Goal: Information Seeking & Learning: Learn about a topic

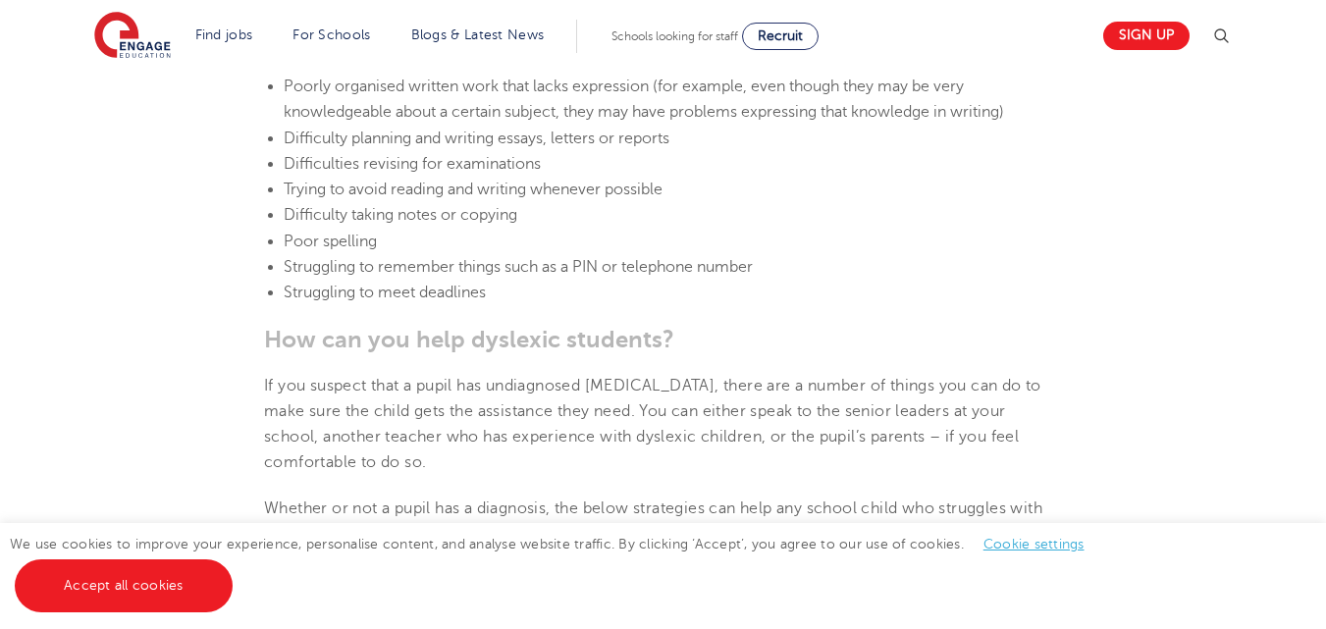
scroll to position [2775, 0]
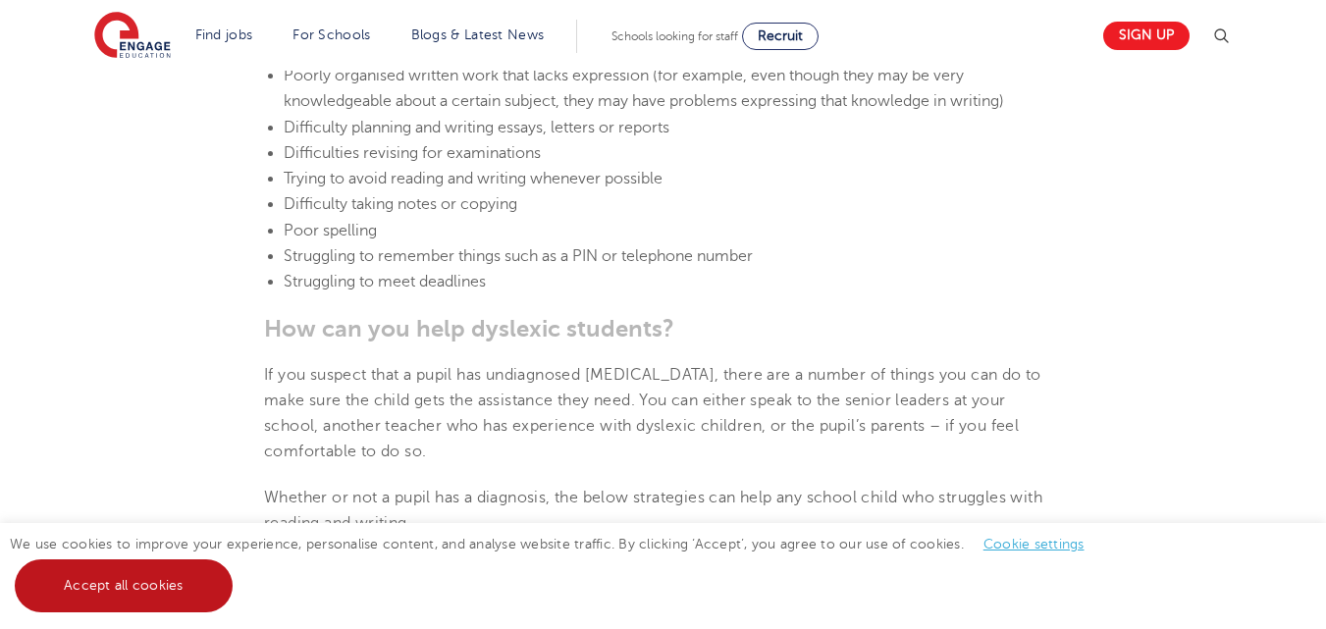
click at [116, 571] on link "Accept all cookies" at bounding box center [124, 586] width 218 height 53
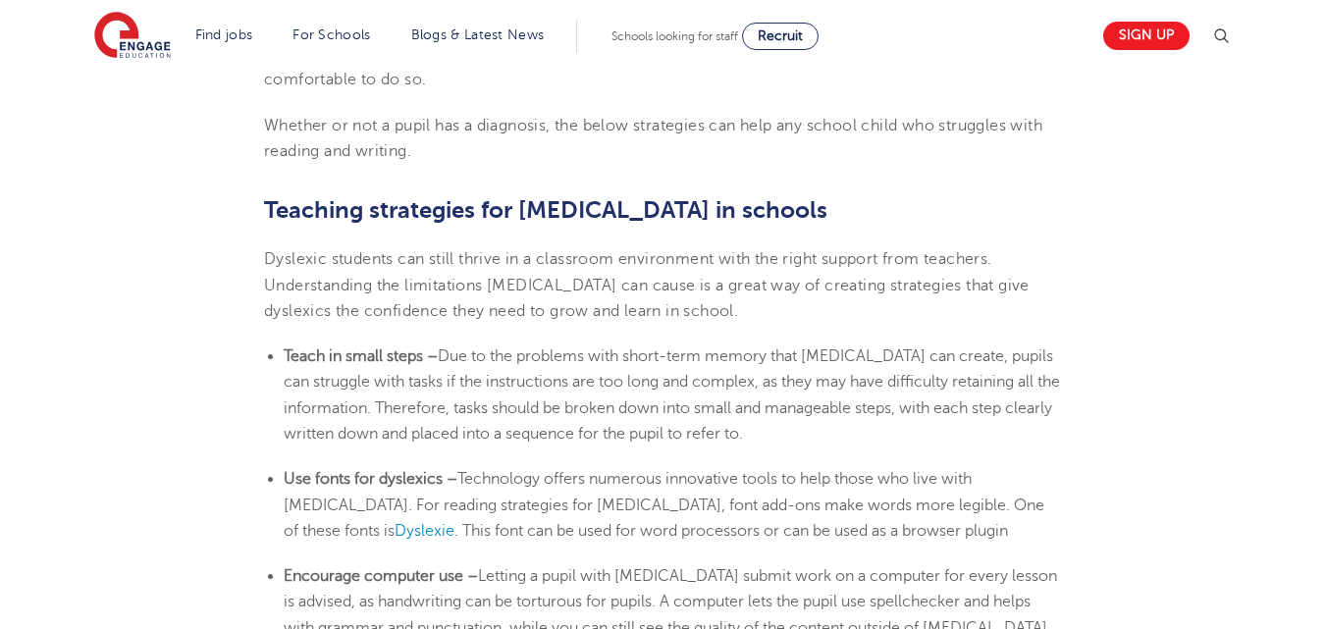
scroll to position [3169, 0]
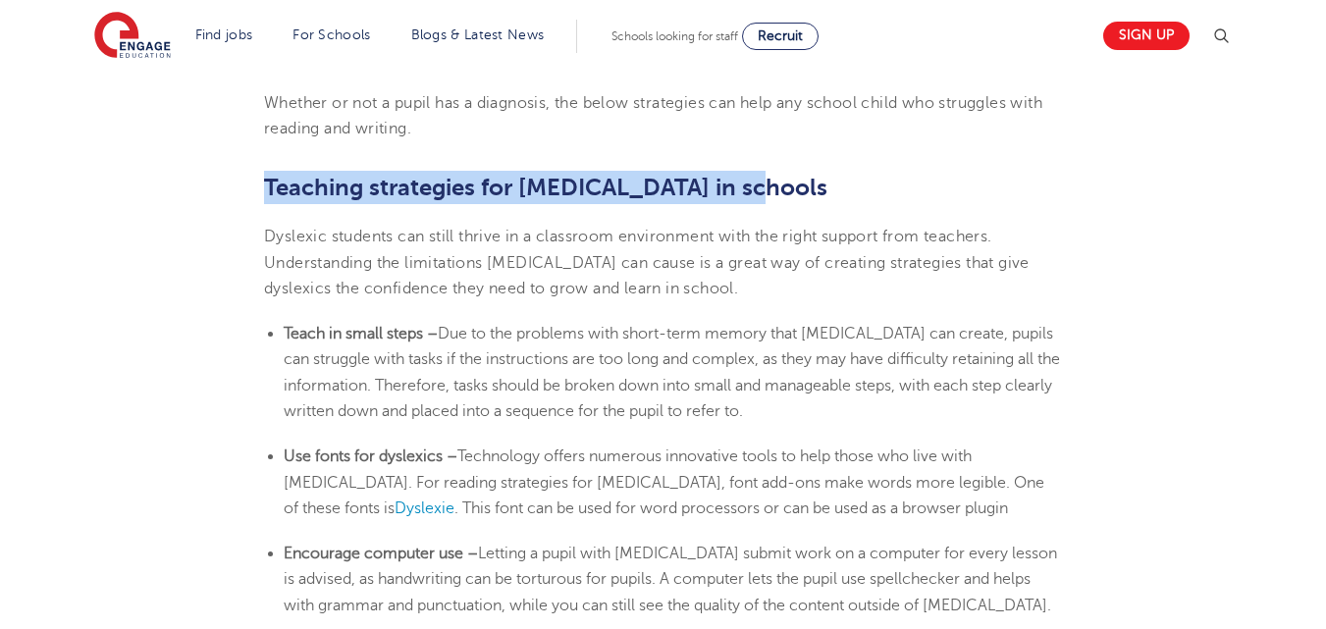
drag, startPoint x: 266, startPoint y: 139, endPoint x: 732, endPoint y: 130, distance: 466.5
copy b "Teaching strategies for [MEDICAL_DATA] in schools"
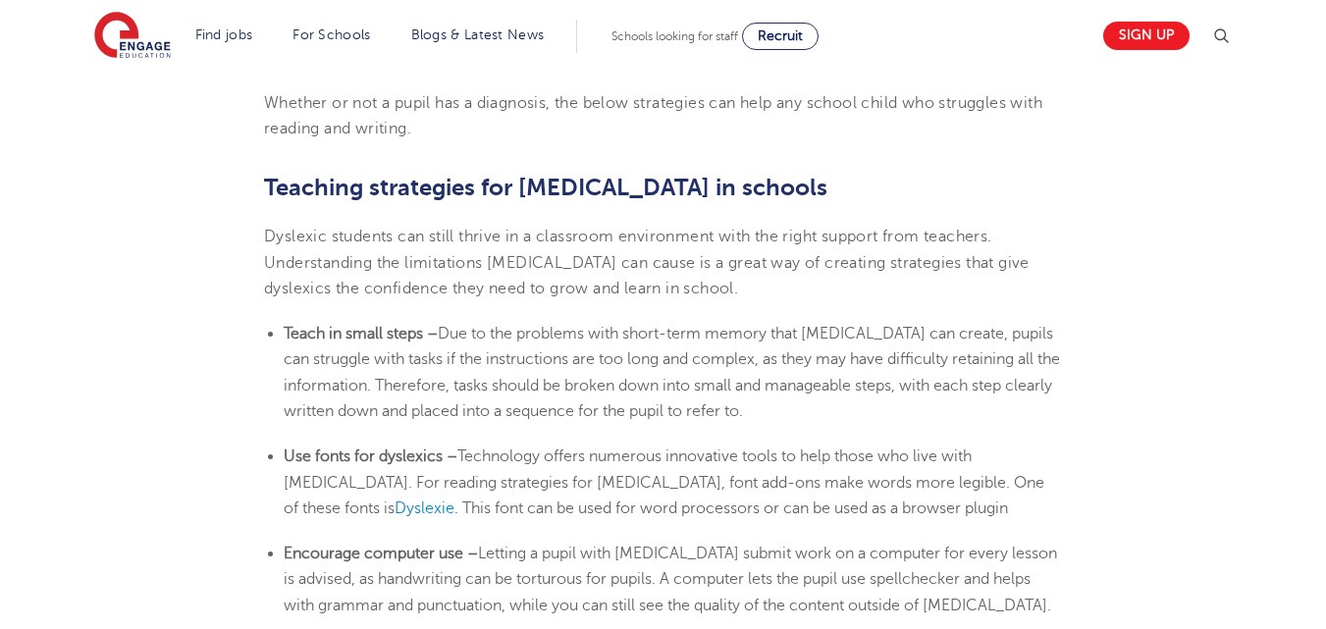
click at [341, 378] on span "Due to the problems with short-term memory that [MEDICAL_DATA] can create, pupi…" at bounding box center [672, 372] width 777 height 95
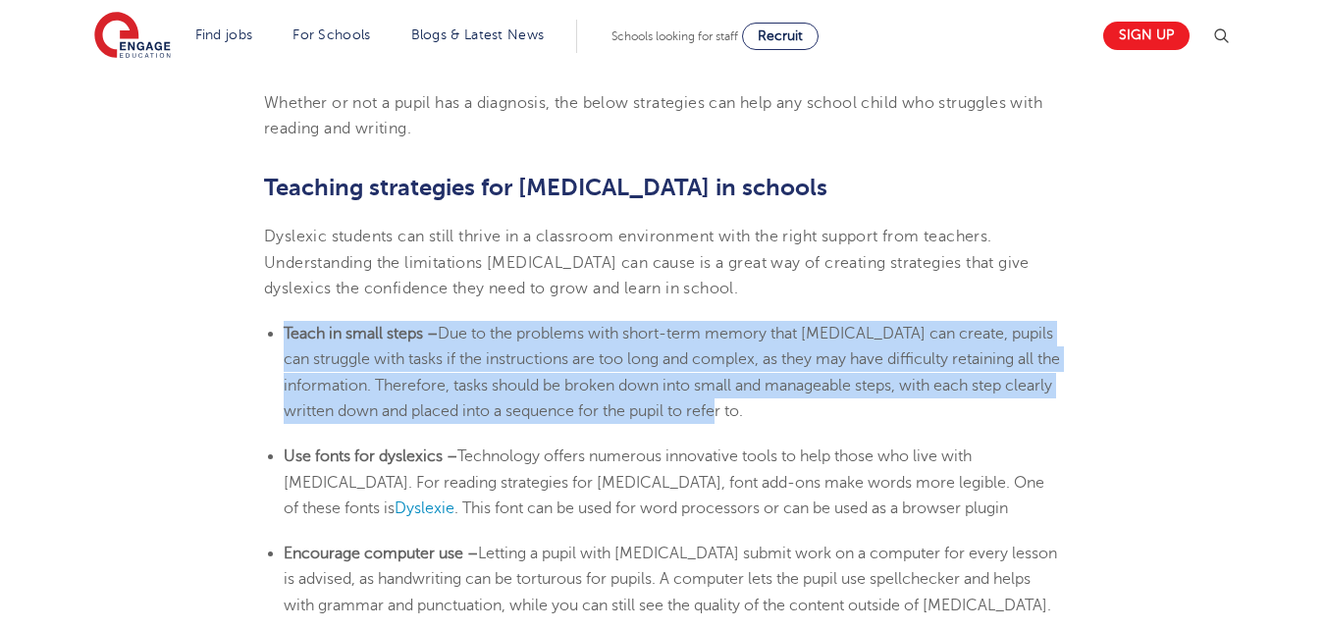
drag, startPoint x: 286, startPoint y: 293, endPoint x: 813, endPoint y: 365, distance: 532.2
click at [813, 365] on li "Teach in small steps – Due to the problems with short-term memory that [MEDICAL…" at bounding box center [673, 372] width 779 height 103
copy li "Teach in small steps – Due to the problems with short-term memory that [MEDICAL…"
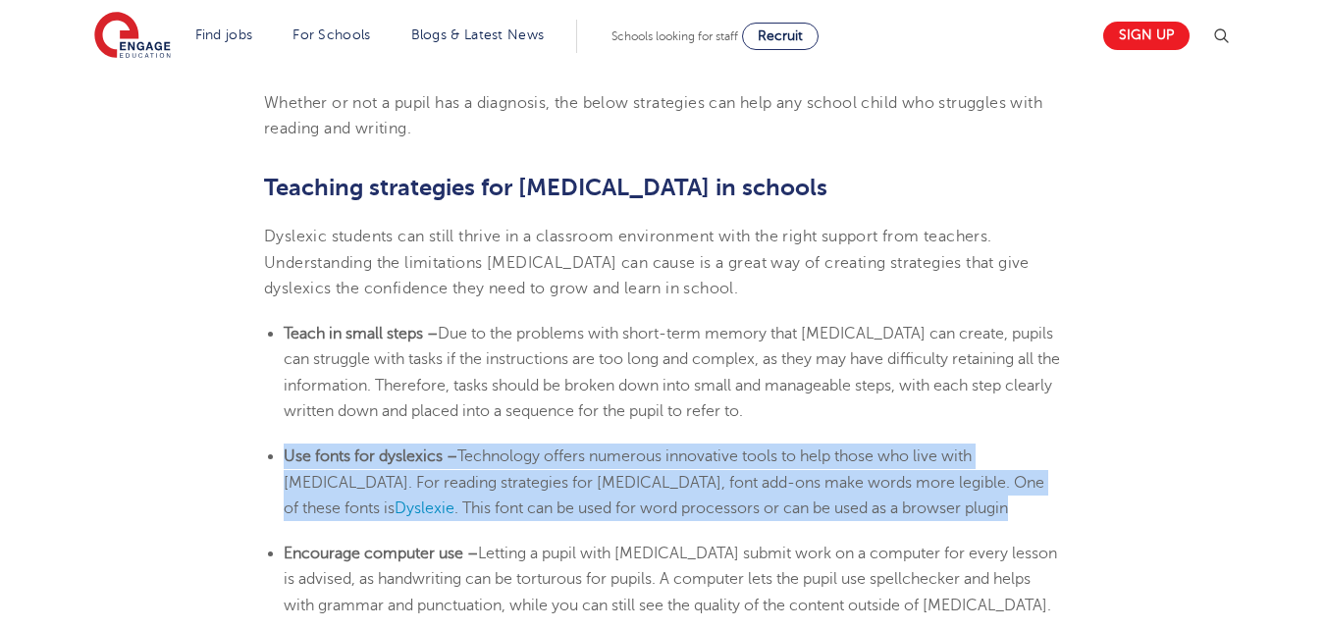
drag, startPoint x: 288, startPoint y: 412, endPoint x: 839, endPoint y: 468, distance: 554.6
click at [839, 468] on li "Use fonts for dyslexics – Technology offers numerous innovative tools to help t…" at bounding box center [673, 483] width 779 height 78
copy li "Use fonts for dyslexics – Technology offers numerous innovative tools to help t…"
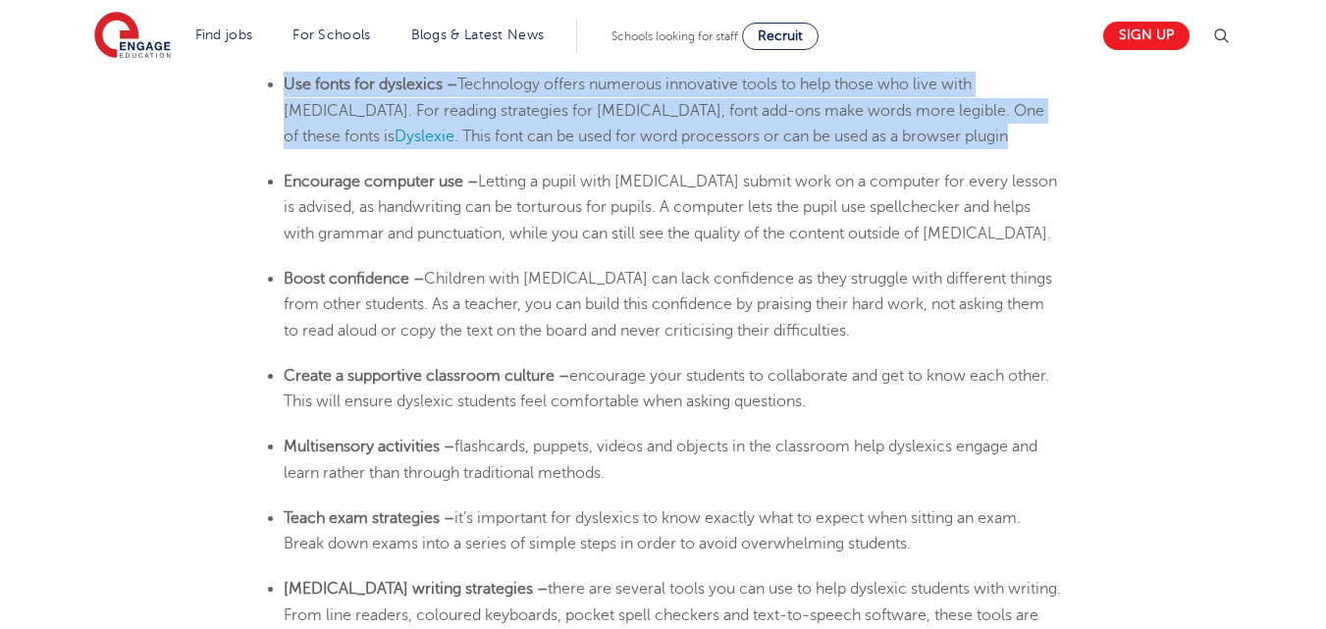
scroll to position [3553, 0]
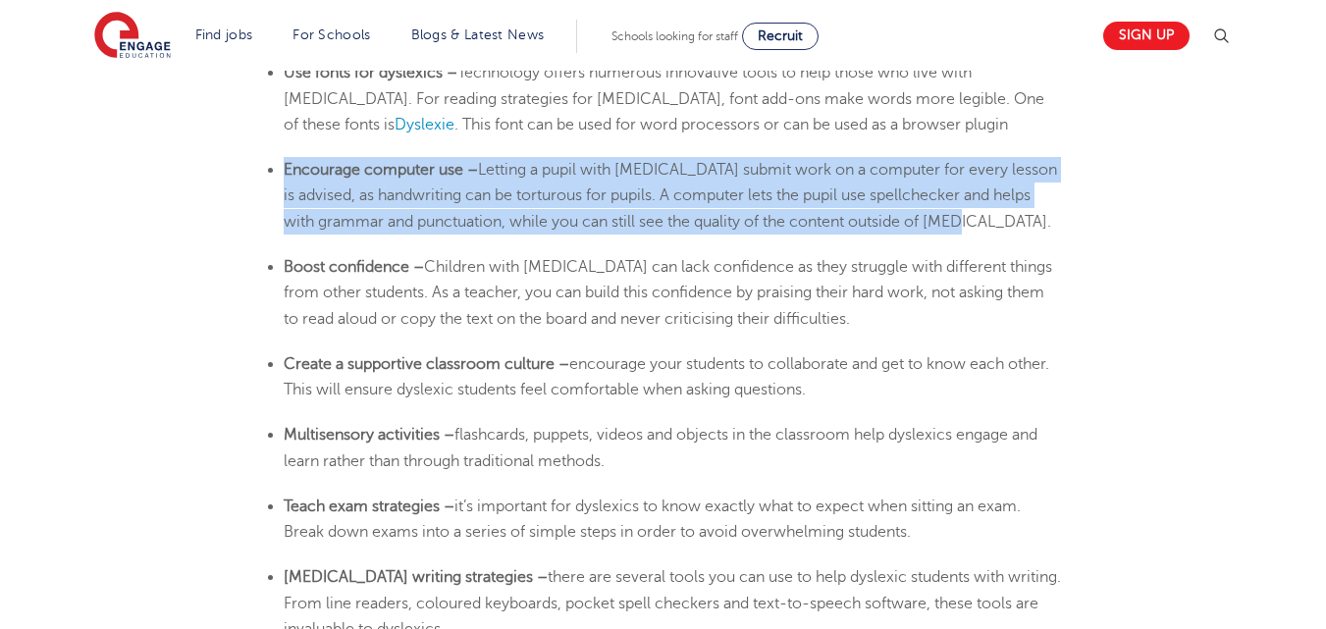
drag, startPoint x: 285, startPoint y: 129, endPoint x: 1007, endPoint y: 189, distance: 725.2
click at [1007, 189] on li "Encourage computer use – Letting a pupil with [MEDICAL_DATA] submit work on a c…" at bounding box center [673, 196] width 779 height 78
copy li "Encourage computer use – Letting a pupil with [MEDICAL_DATA] submit work on a c…"
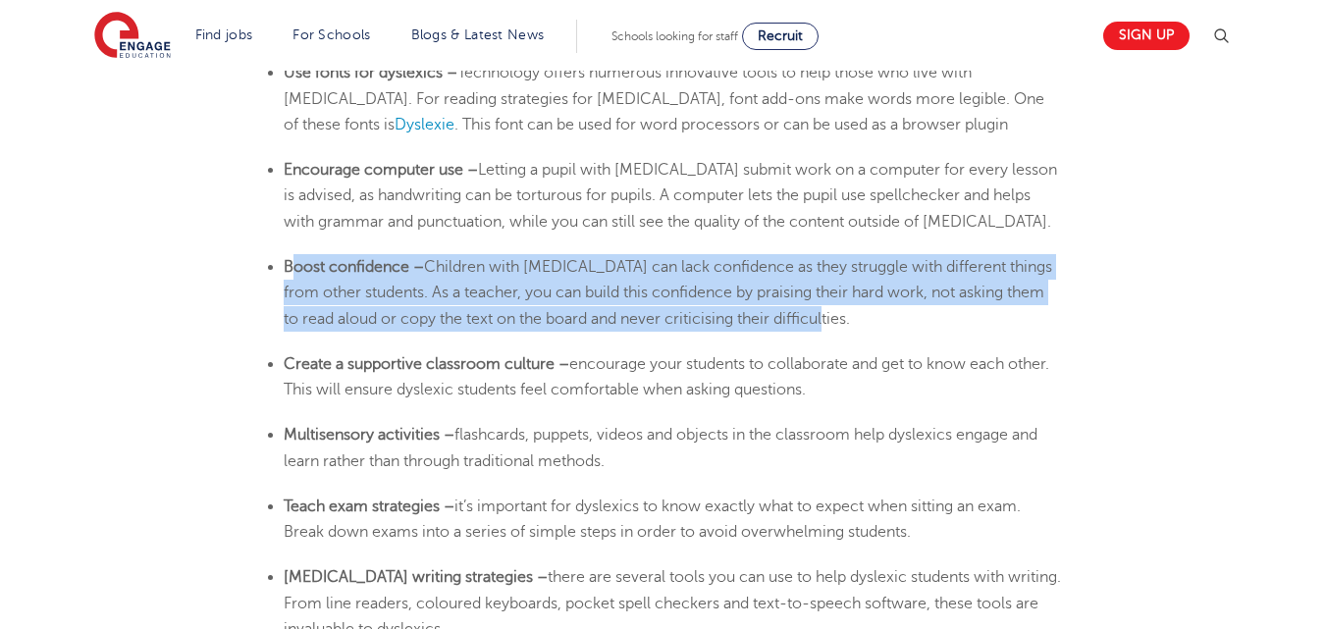
drag, startPoint x: 290, startPoint y: 219, endPoint x: 841, endPoint y: 287, distance: 555.9
click at [841, 287] on li "Boost confidence – Children with [MEDICAL_DATA] can lack confidence as they str…" at bounding box center [673, 293] width 779 height 78
copy li "oost confidence – Children with [MEDICAL_DATA] can lack confidence as they stru…"
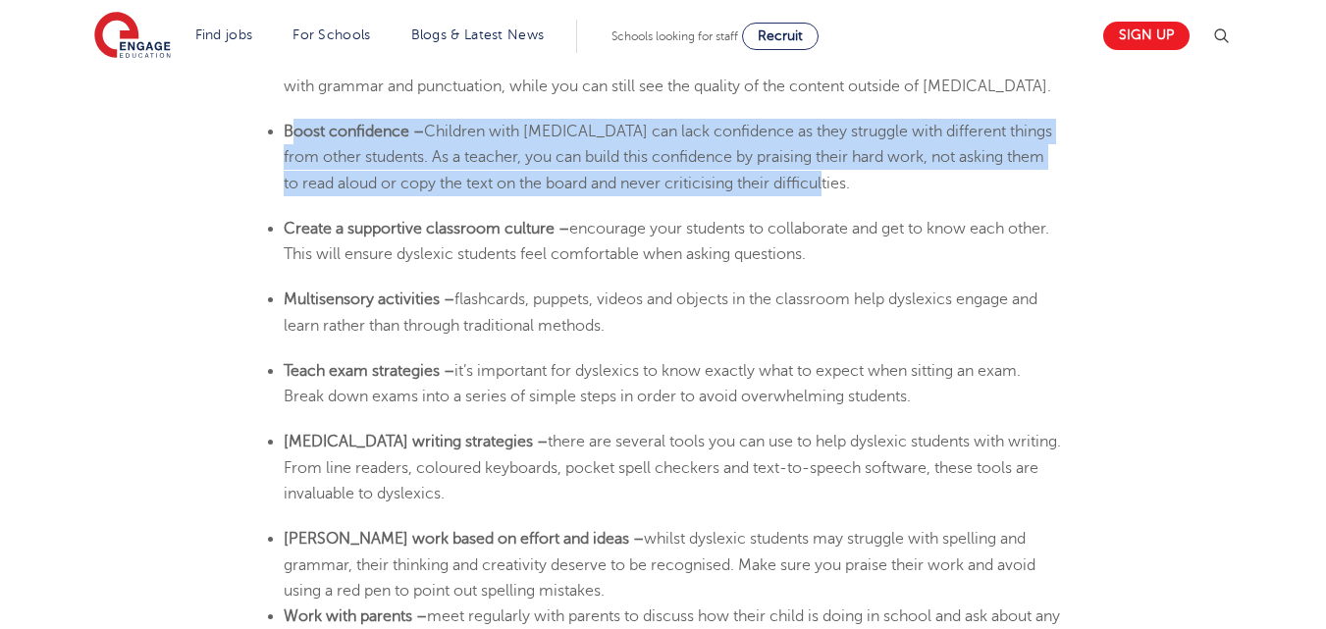
scroll to position [3666, 0]
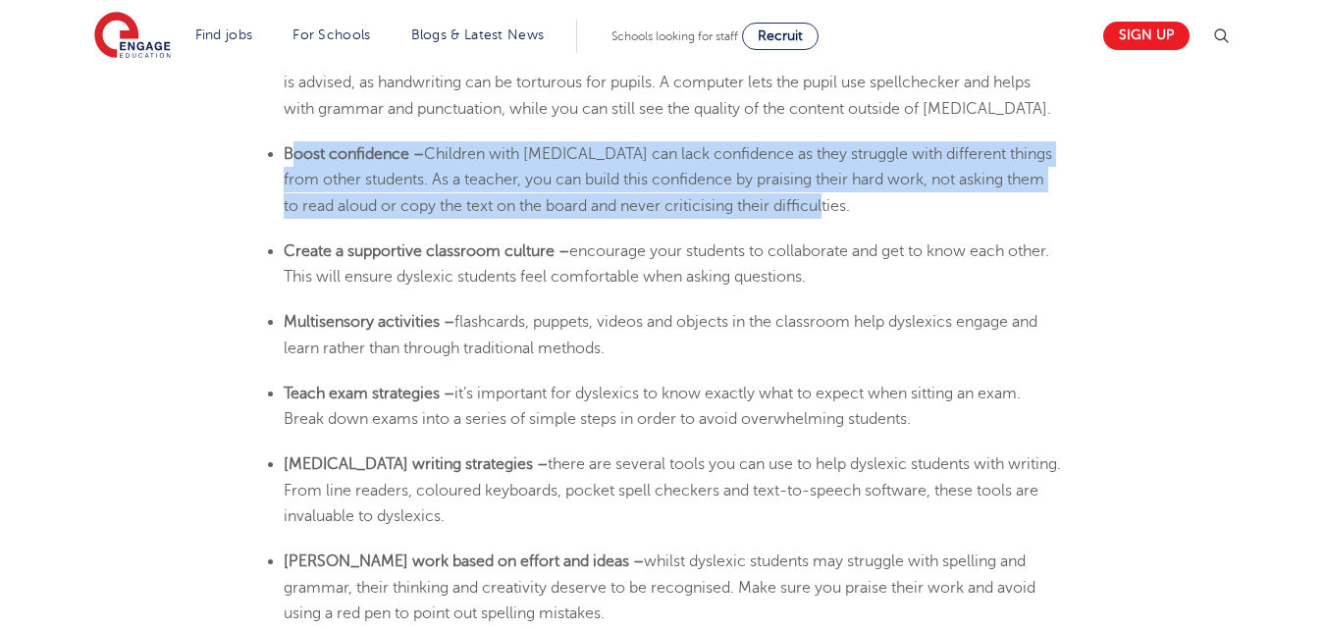
click at [465, 162] on span "Children with [MEDICAL_DATA] can lack confidence as they struggle with differen…" at bounding box center [668, 180] width 769 height 70
drag, startPoint x: 286, startPoint y: 108, endPoint x: 847, endPoint y: 163, distance: 564.3
click at [847, 163] on li "Boost confidence – Children with [MEDICAL_DATA] can lack confidence as they str…" at bounding box center [673, 180] width 779 height 78
copy li "Boost confidence – Children with [MEDICAL_DATA] can lack confidence as they str…"
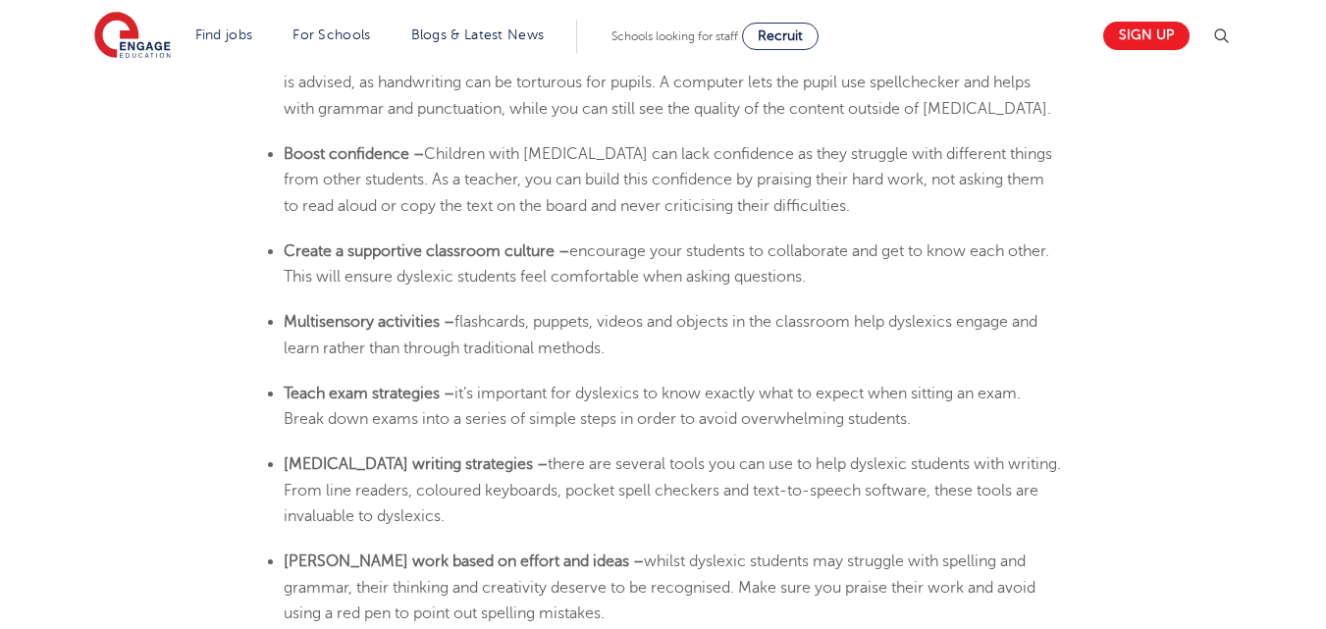
click at [483, 243] on span "encourage your students to collaborate and get to know each other. This will en…" at bounding box center [667, 264] width 766 height 43
drag, startPoint x: 289, startPoint y: 208, endPoint x: 873, endPoint y: 243, distance: 585.3
click at [873, 243] on li "Create a supportive classroom culture – encourage your students to collaborate …" at bounding box center [673, 265] width 779 height 52
copy li "Create a supportive classroom culture – encourage your students to collaborate …"
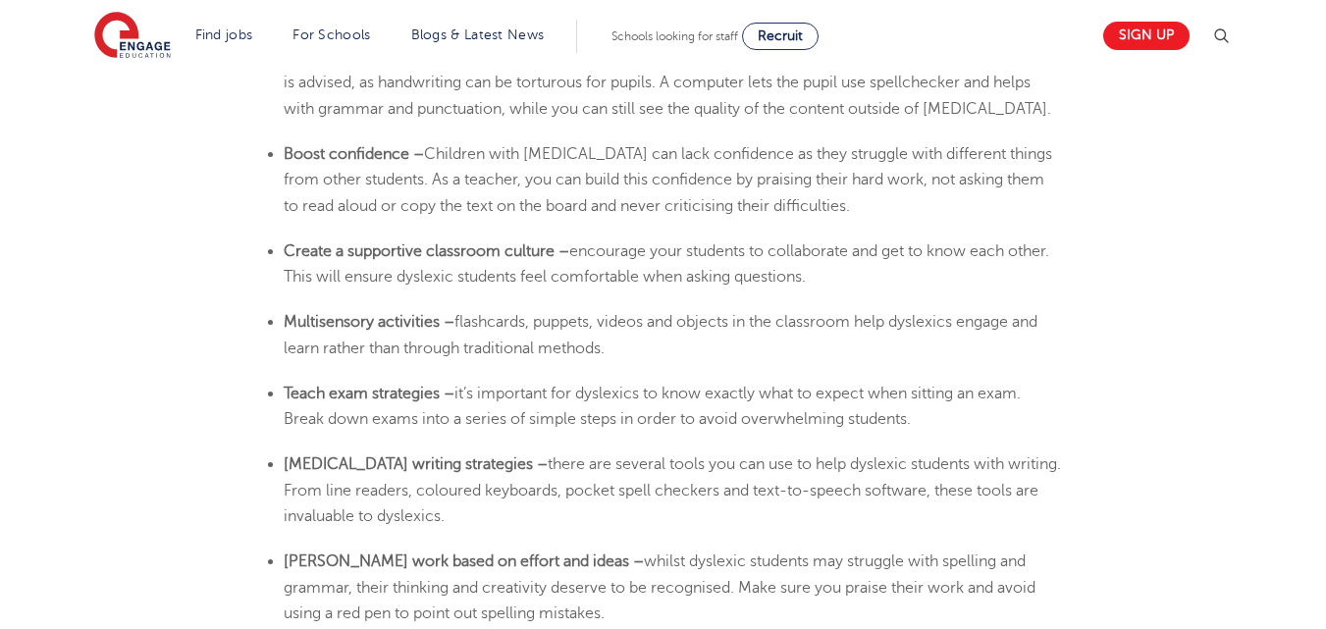
drag, startPoint x: 622, startPoint y: 307, endPoint x: 286, endPoint y: 280, distance: 336.9
click at [286, 309] on li "Multisensory activities – flashcards, puppets, videos and objects in the classr…" at bounding box center [673, 335] width 779 height 52
copy li "Multisensory activities – flashcards, puppets, videos and objects in the classr…"
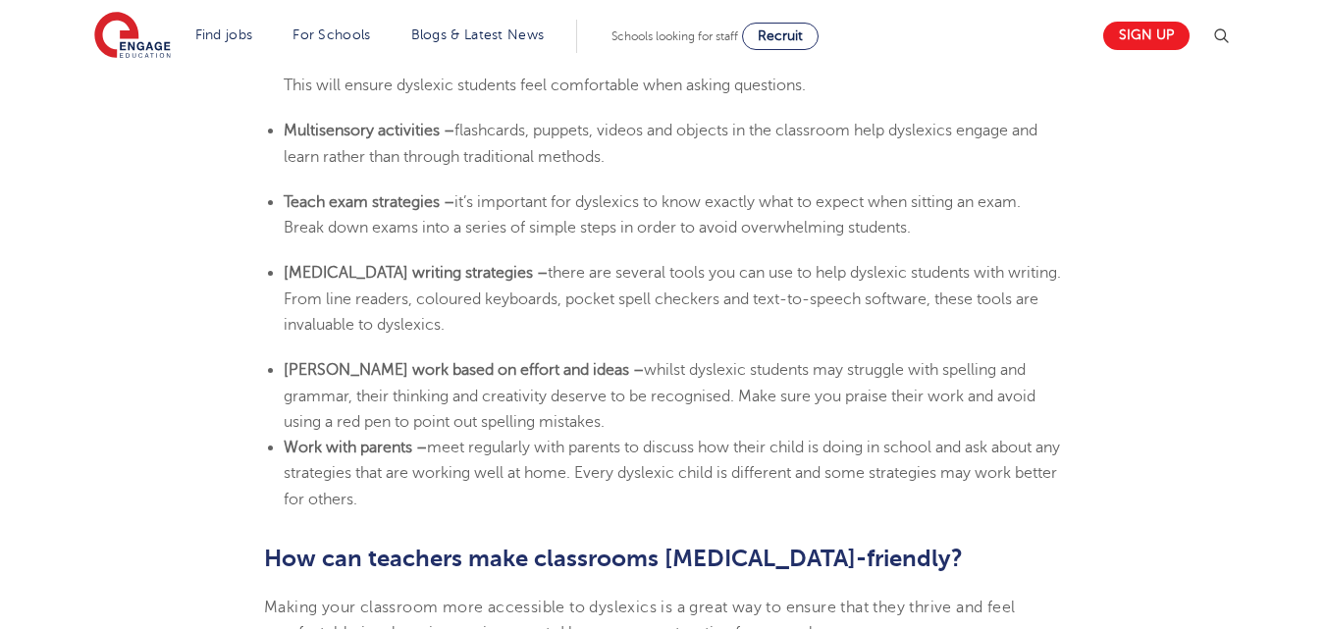
scroll to position [3914, 0]
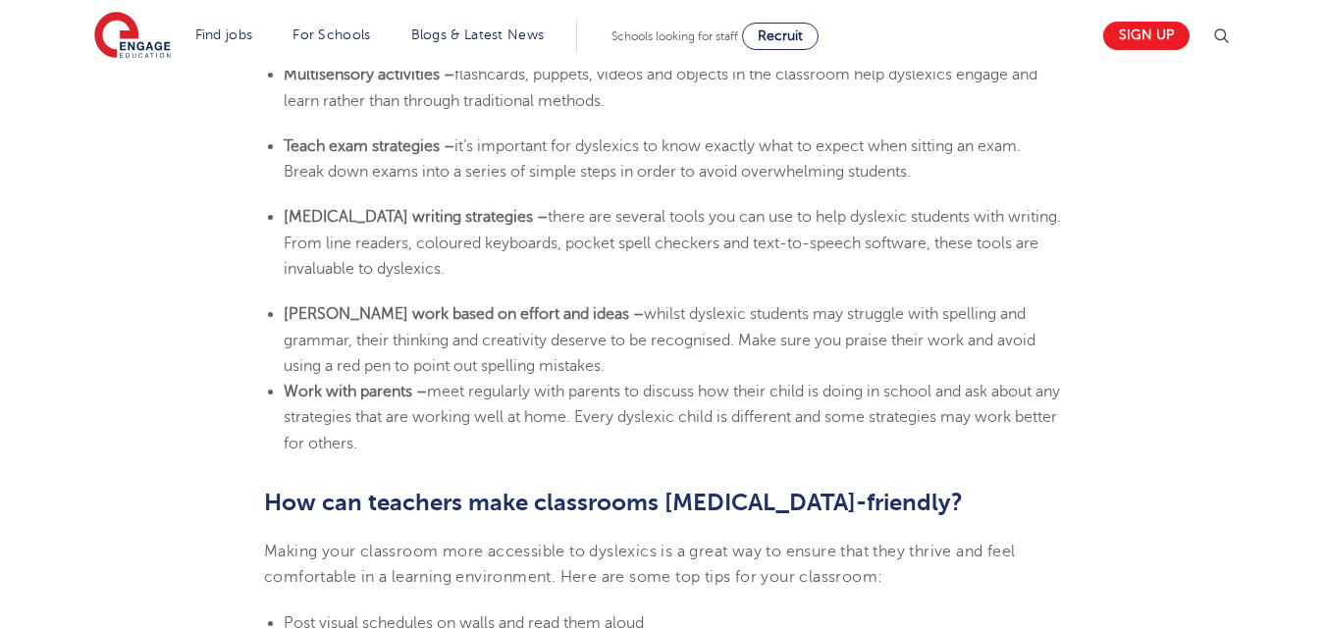
click at [364, 217] on li "[MEDICAL_DATA] writing strategies – there are several tools you can use to help…" at bounding box center [673, 243] width 779 height 78
drag, startPoint x: 288, startPoint y: 175, endPoint x: 453, endPoint y: 240, distance: 177.2
click at [453, 240] on li "[MEDICAL_DATA] writing strategies – there are several tools you can use to help…" at bounding box center [673, 243] width 779 height 78
click at [542, 305] on span "whilst dyslexic students may struggle with spelling and grammar, their thinking…" at bounding box center [660, 340] width 752 height 70
drag, startPoint x: 287, startPoint y: 269, endPoint x: 503, endPoint y: 329, distance: 224.2
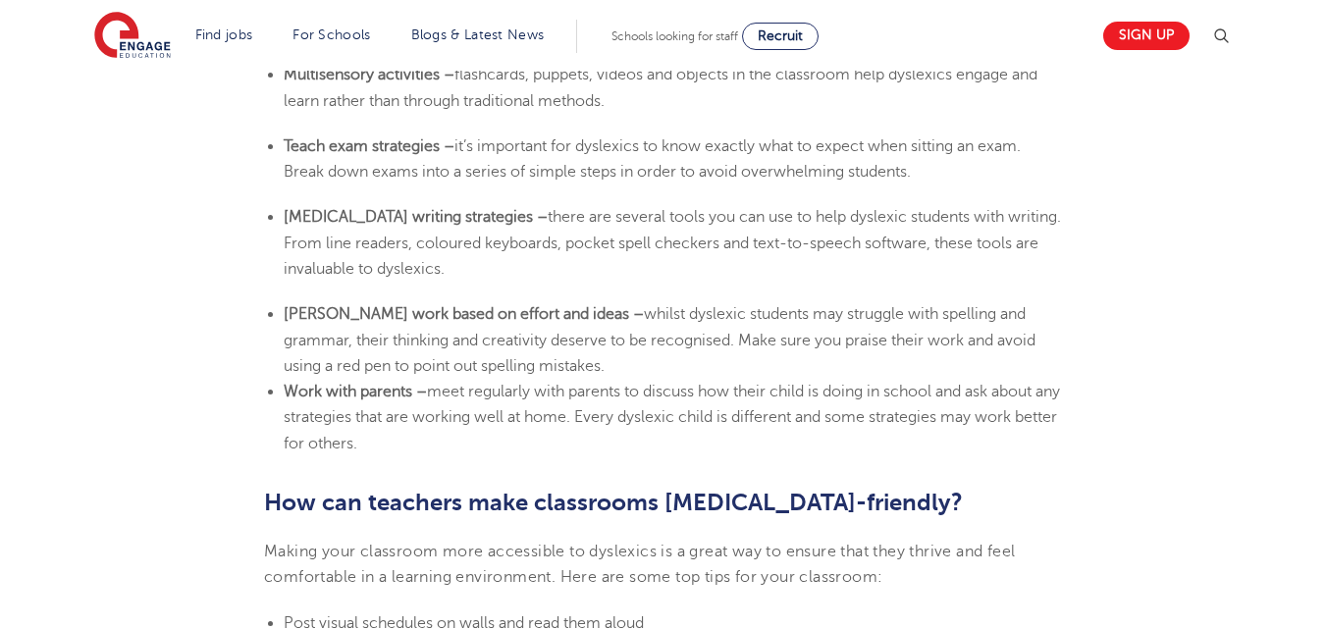
click at [503, 329] on li "[PERSON_NAME] work based on effort and ideas – whilst dyslexic students may str…" at bounding box center [673, 340] width 779 height 78
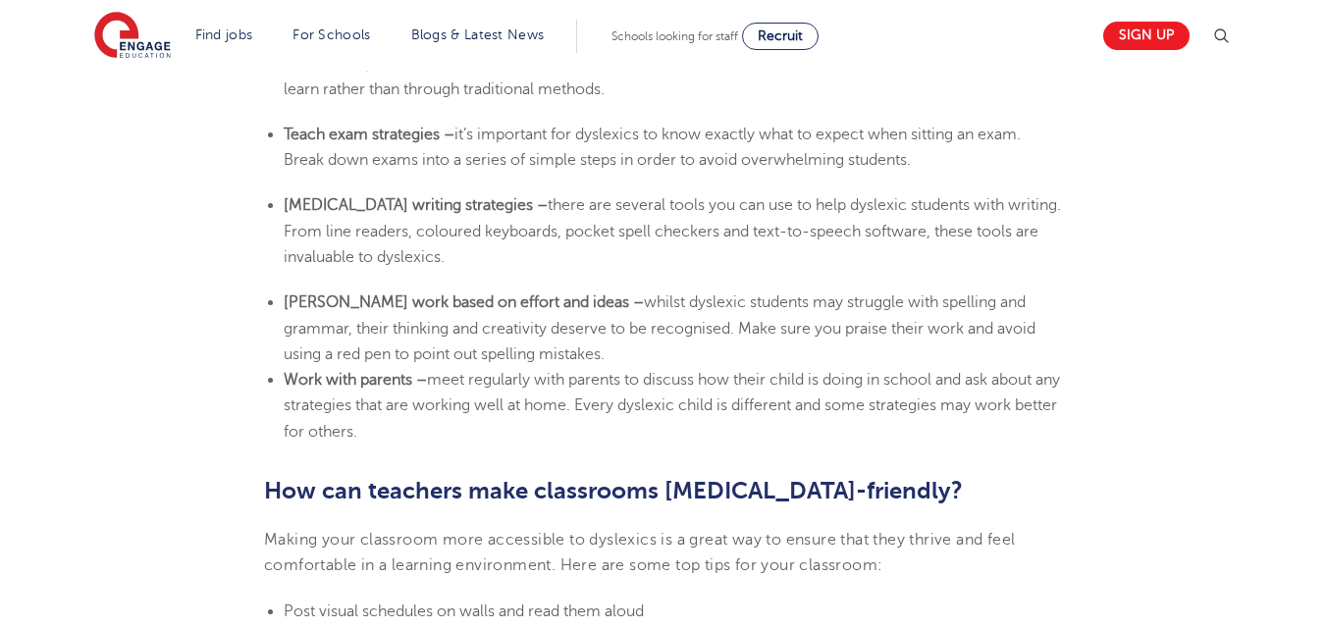
scroll to position [3823, 0]
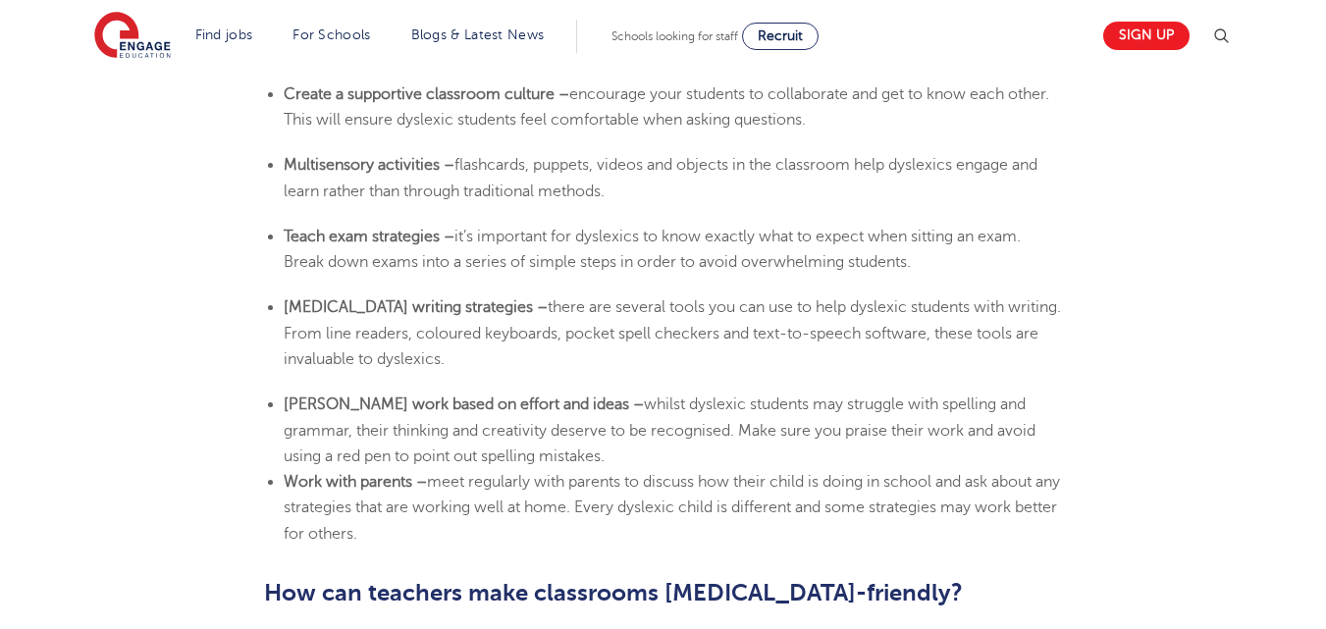
click at [285, 473] on b "Work with parents –" at bounding box center [355, 482] width 143 height 18
drag, startPoint x: 285, startPoint y: 444, endPoint x: 410, endPoint y: 498, distance: 136.8
click at [410, 498] on li "Work with parents – meet regularly with parents to discuss how their child is d…" at bounding box center [673, 508] width 779 height 78
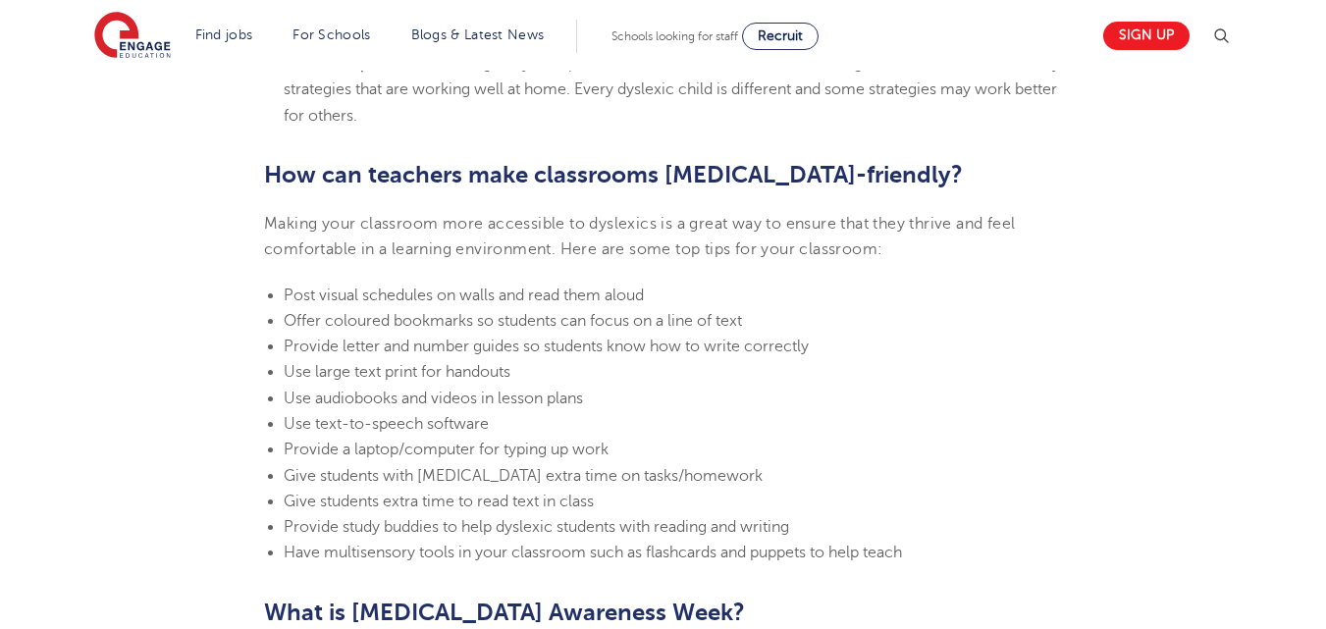
scroll to position [4298, 0]
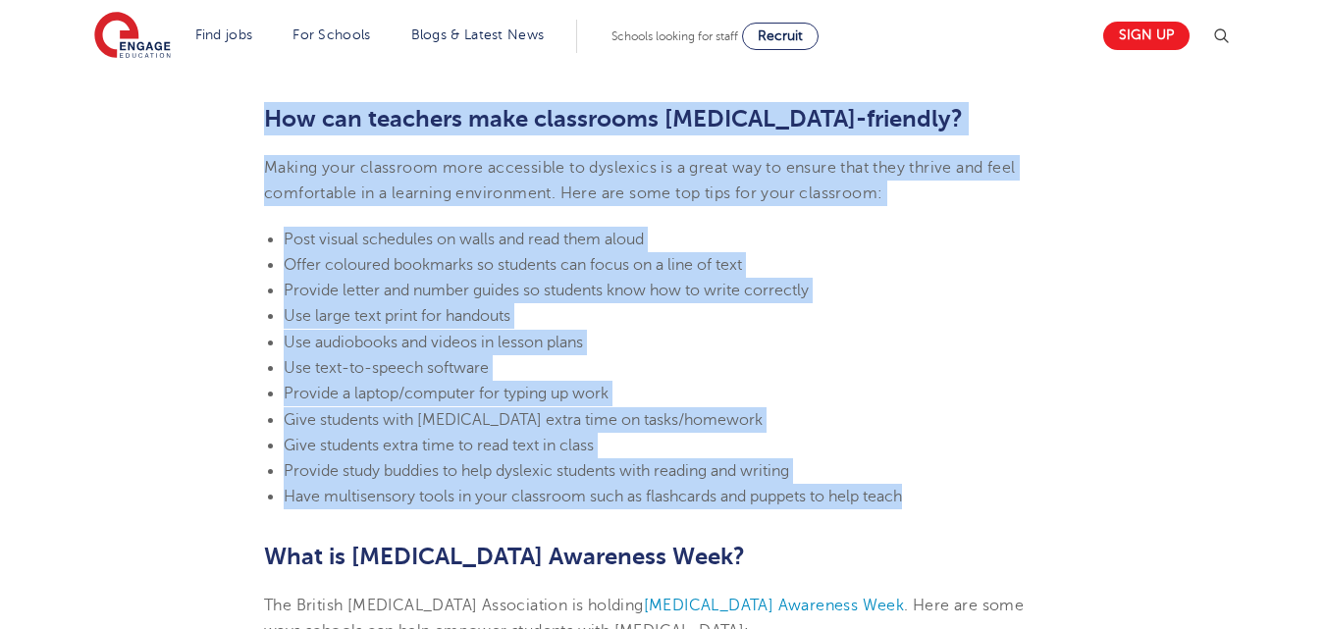
drag, startPoint x: 264, startPoint y: 81, endPoint x: 926, endPoint y: 455, distance: 760.2
click at [437, 334] on span "Use audiobooks and videos in lesson plans" at bounding box center [433, 343] width 299 height 18
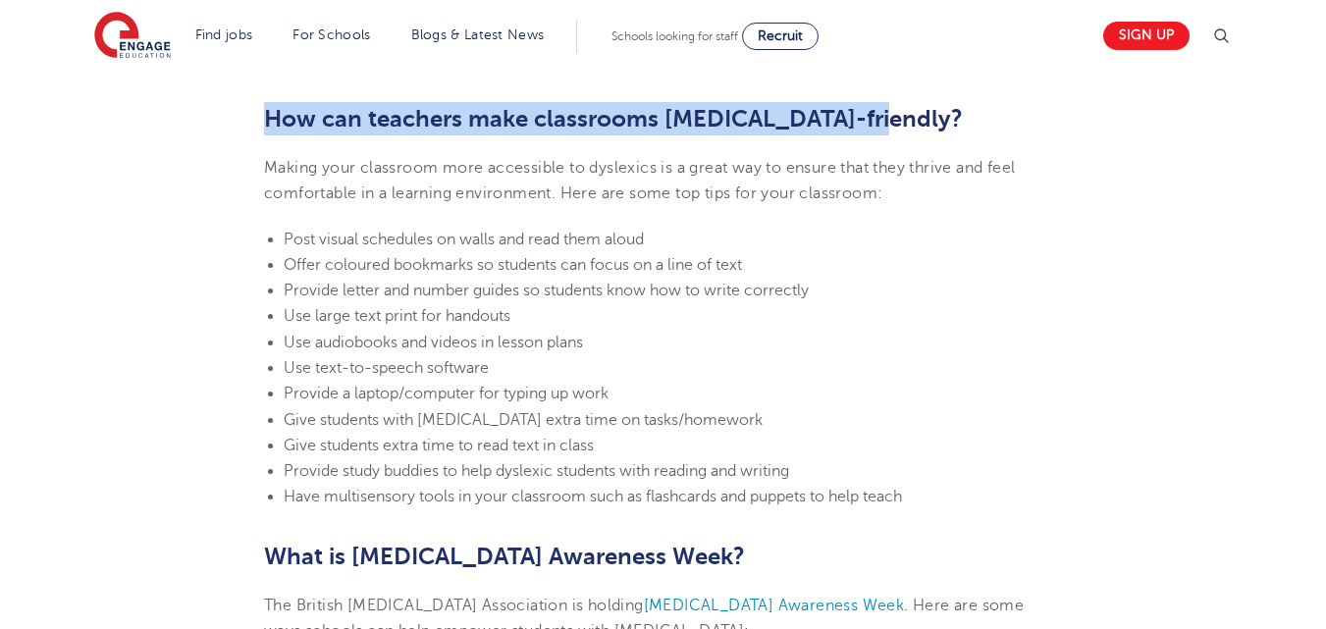
drag, startPoint x: 269, startPoint y: 74, endPoint x: 883, endPoint y: 84, distance: 613.8
click at [883, 102] on h2 "How can teachers make classrooms [MEDICAL_DATA]-friendly?" at bounding box center [663, 118] width 798 height 33
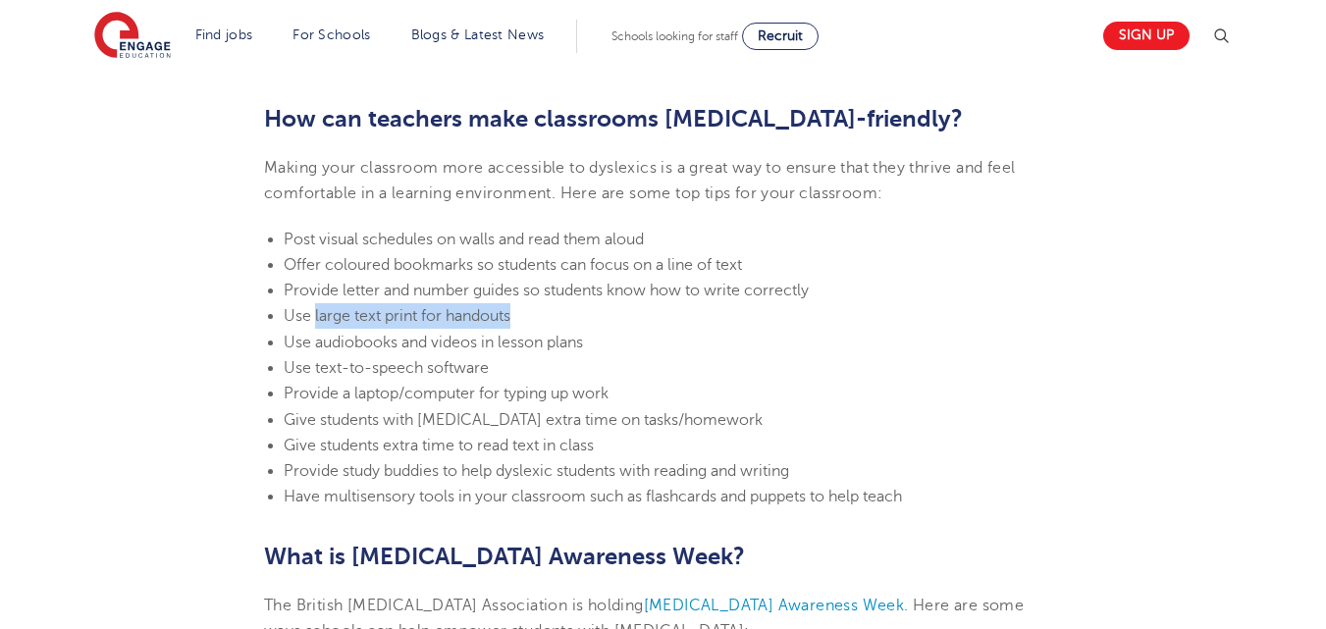
drag, startPoint x: 314, startPoint y: 272, endPoint x: 519, endPoint y: 281, distance: 205.4
click at [519, 303] on li "Use large text print for handouts" at bounding box center [673, 316] width 779 height 26
drag, startPoint x: 341, startPoint y: 430, endPoint x: 357, endPoint y: 430, distance: 16.7
click at [357, 462] on span "Provide study buddies to help dyslexic students with reading and writing" at bounding box center [537, 471] width 506 height 18
click at [369, 462] on span "Provide study buddies to help dyslexic students with reading and writing" at bounding box center [537, 471] width 506 height 18
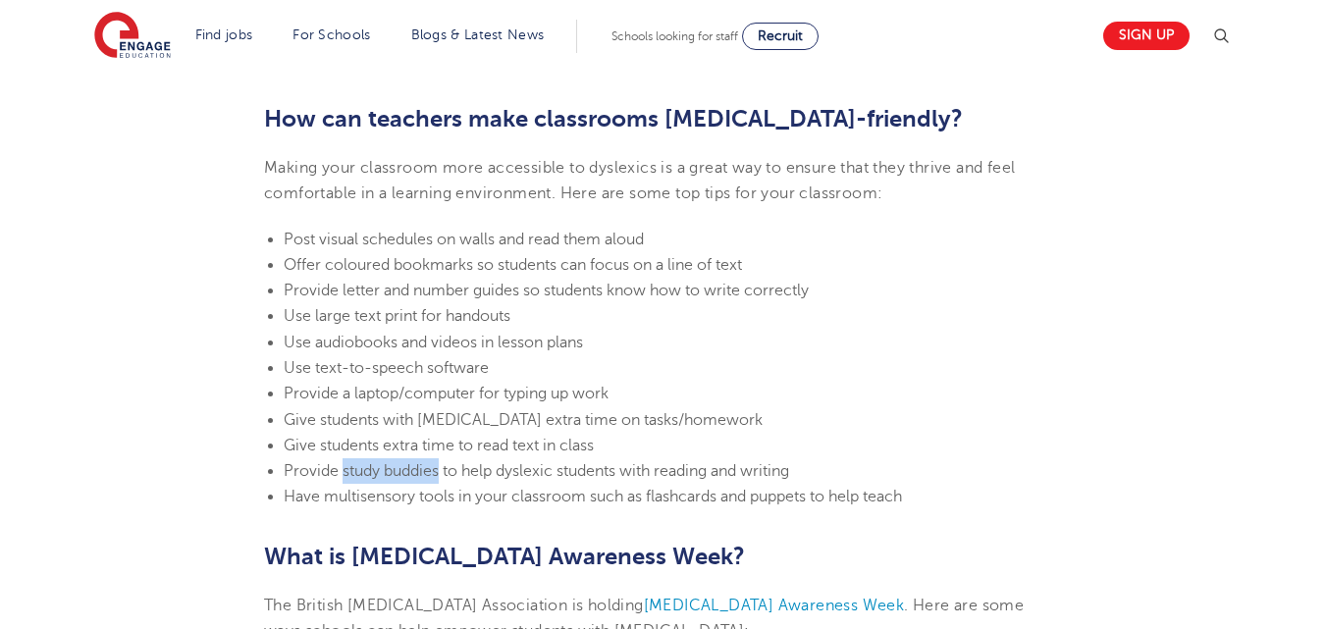
drag, startPoint x: 343, startPoint y: 428, endPoint x: 440, endPoint y: 439, distance: 97.8
click at [440, 462] on span "Provide study buddies to help dyslexic students with reading and writing" at bounding box center [537, 471] width 506 height 18
